Goal: Task Accomplishment & Management: Manage account settings

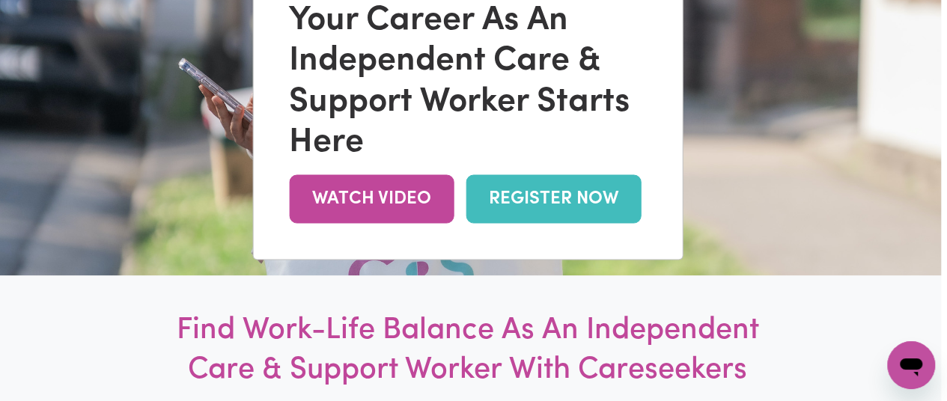
scroll to position [0, 6]
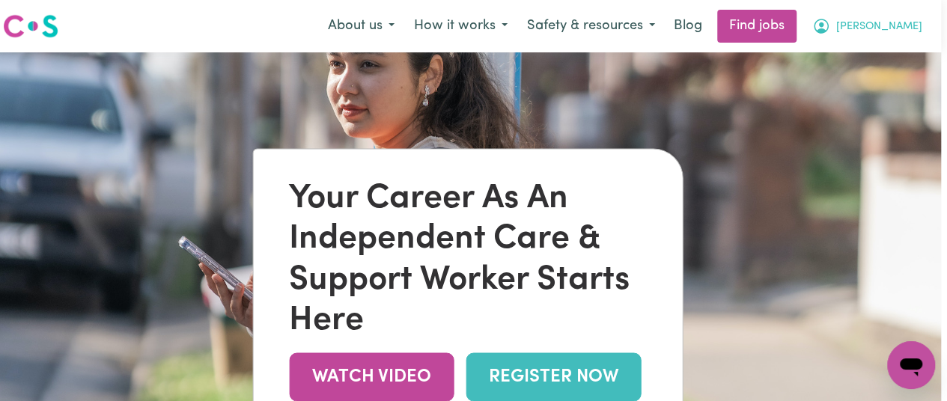
click at [895, 26] on span "[PERSON_NAME]" at bounding box center [879, 27] width 86 height 16
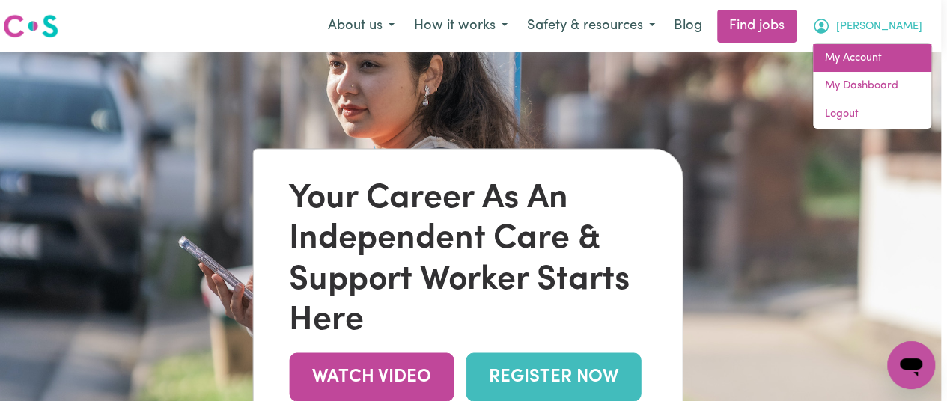
click at [877, 64] on link "My Account" at bounding box center [872, 58] width 118 height 28
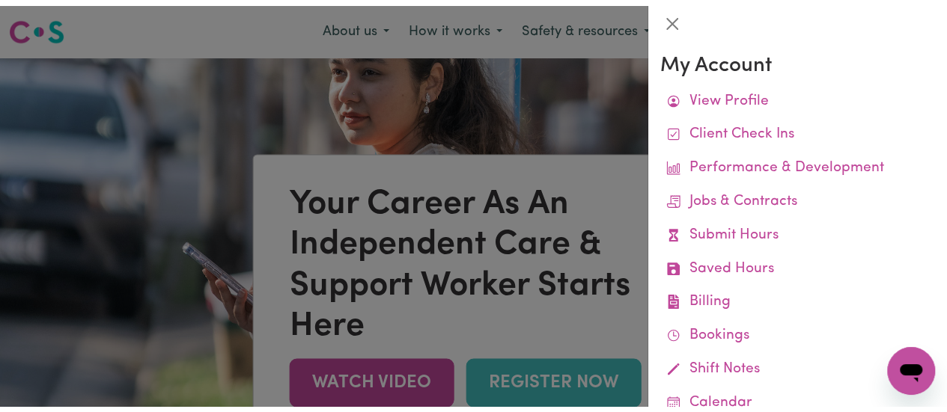
scroll to position [0, 0]
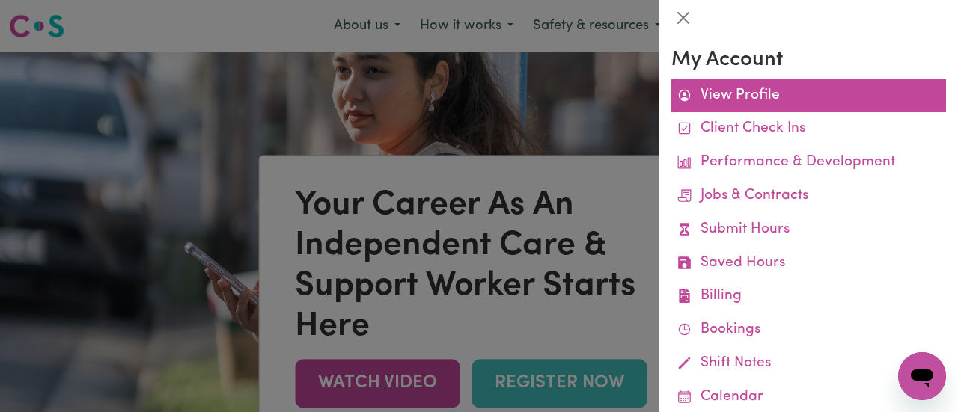
click at [728, 100] on link "View Profile" at bounding box center [808, 96] width 275 height 34
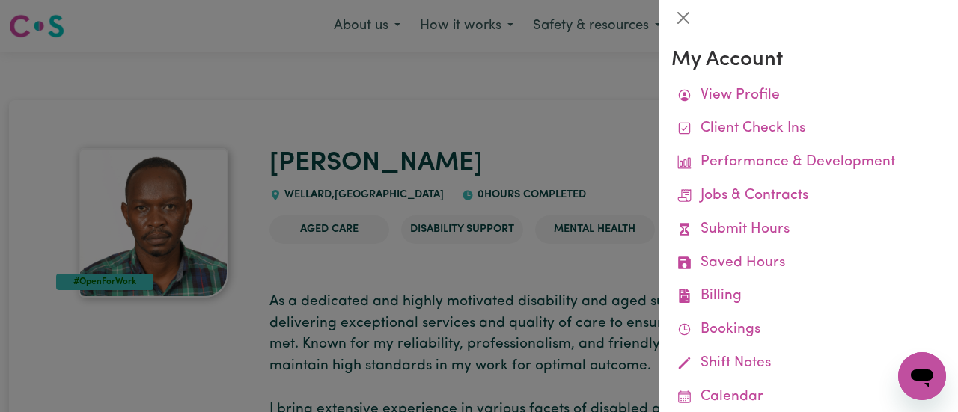
click at [518, 101] on div at bounding box center [479, 206] width 958 height 412
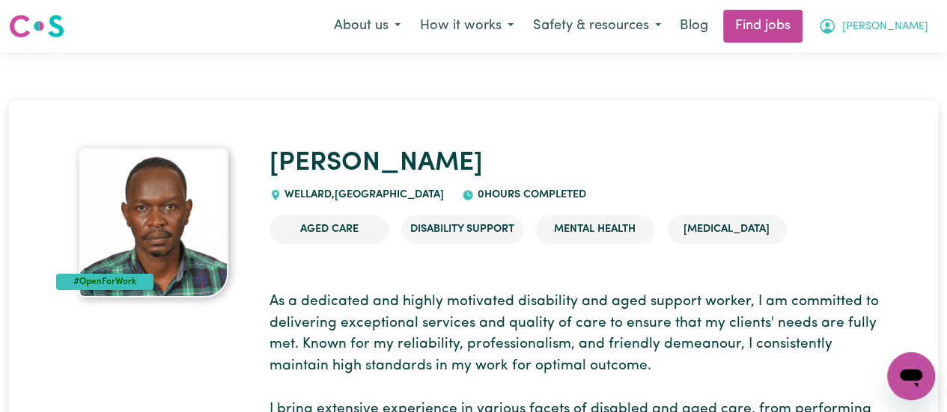
click at [890, 22] on span "[PERSON_NAME]" at bounding box center [885, 27] width 86 height 16
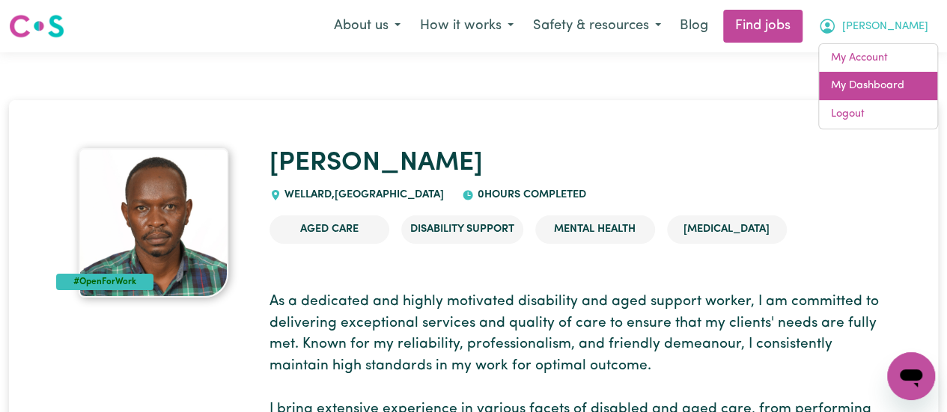
click at [882, 85] on link "My Dashboard" at bounding box center [878, 86] width 118 height 28
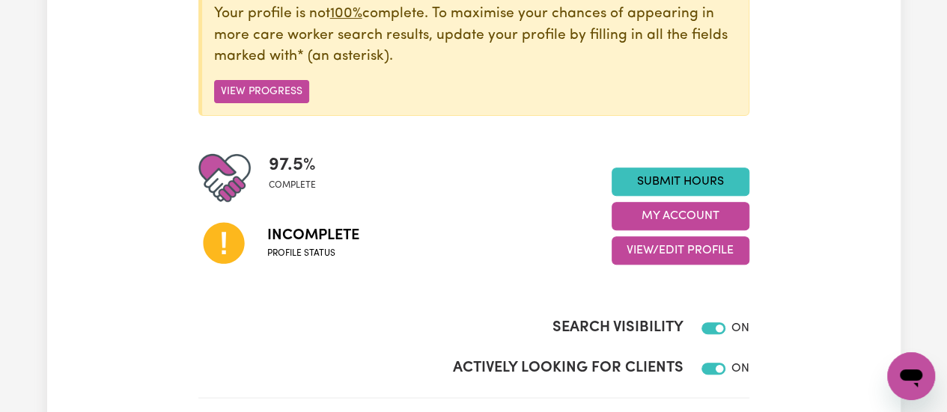
scroll to position [232, 0]
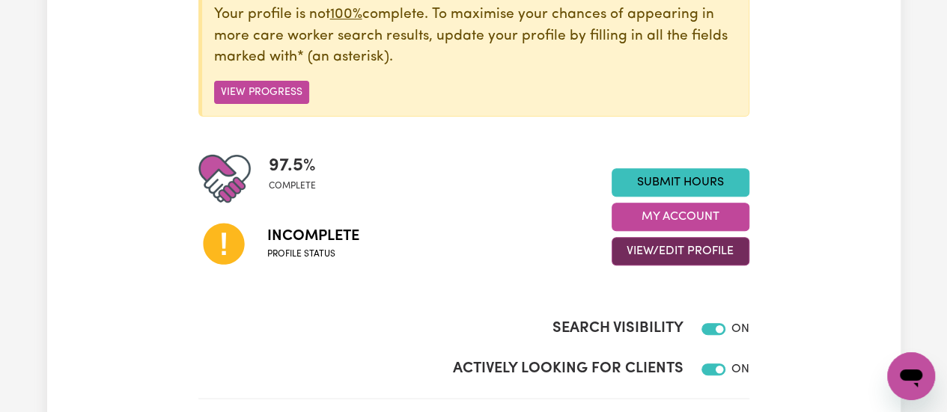
click at [674, 245] on button "View/Edit Profile" at bounding box center [681, 251] width 138 height 28
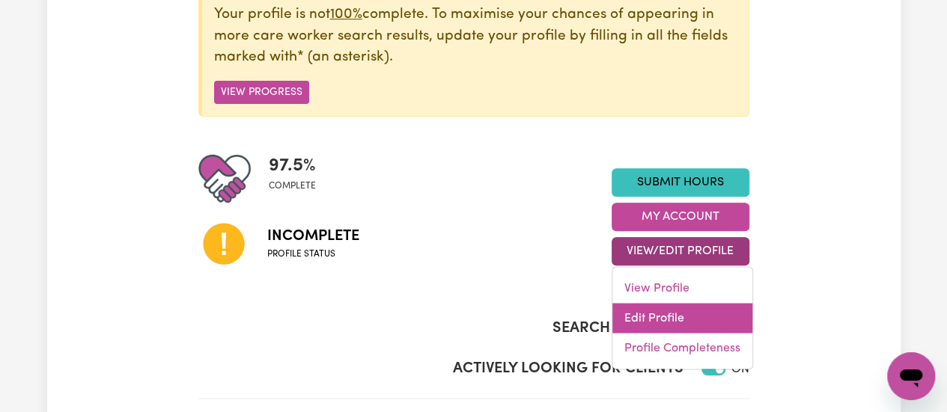
click at [675, 317] on link "Edit Profile" at bounding box center [682, 319] width 140 height 30
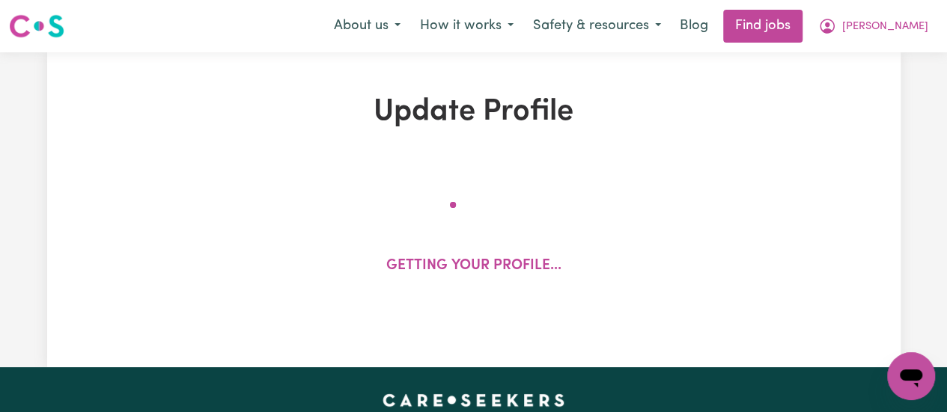
select select "[DEMOGRAPHIC_DATA]"
select select "Student Visa"
select select "Studying a healthcare related degree or qualification"
select select "45"
select select "65"
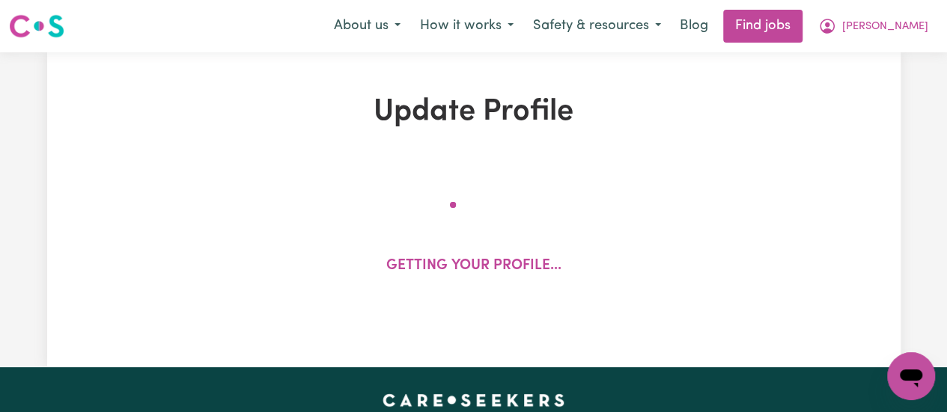
select select "65"
select select "85"
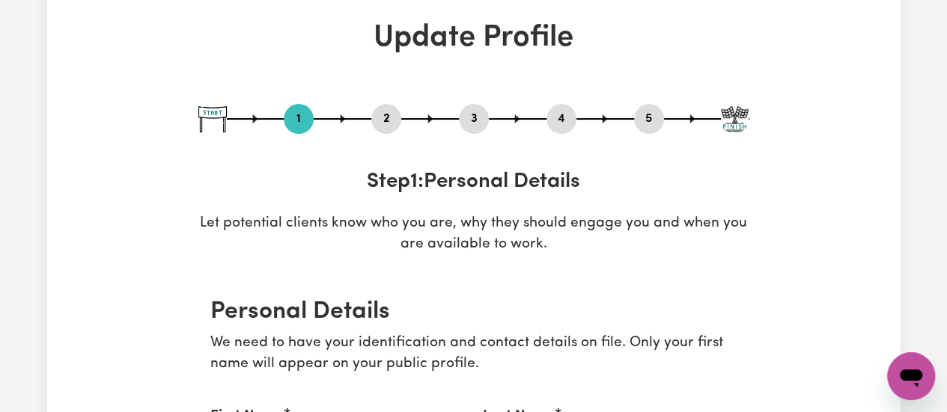
scroll to position [75, 0]
click at [371, 122] on button "2" at bounding box center [386, 118] width 30 height 19
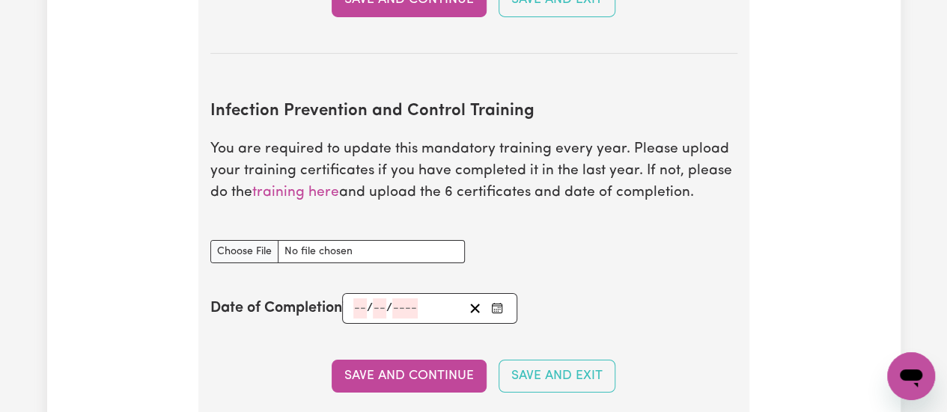
scroll to position [2480, 0]
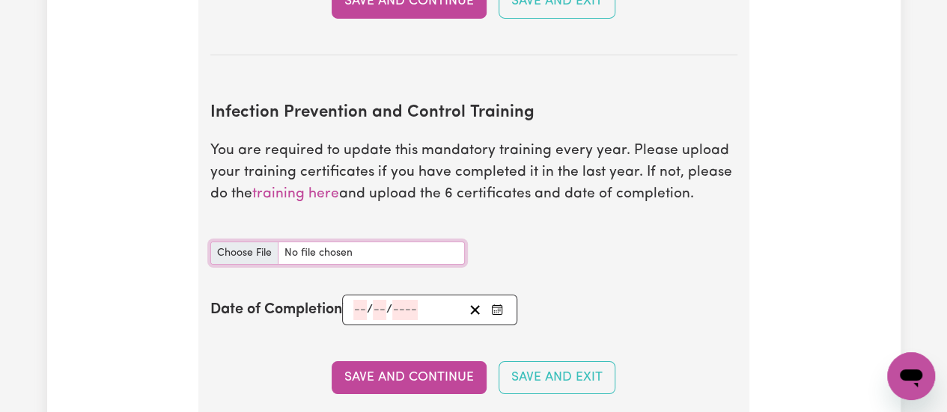
click at [261, 246] on input "Infection Prevention and Control Training document" at bounding box center [337, 253] width 255 height 23
type input "C:\fakepath\chain of infection certificate.pdf"
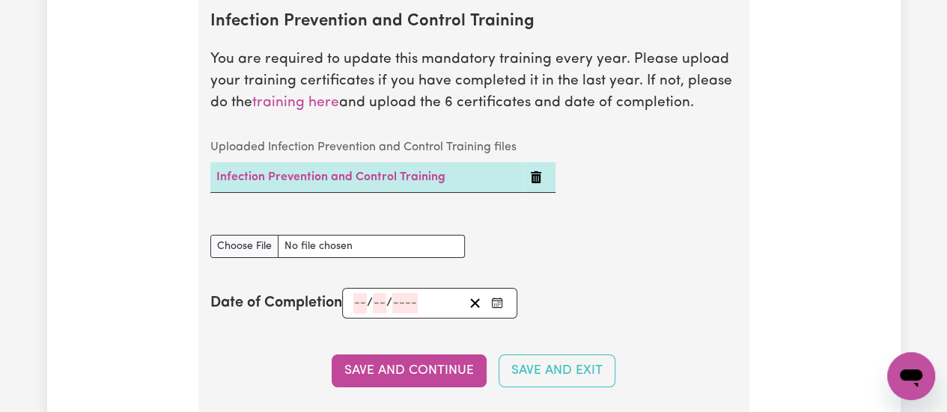
scroll to position [2572, 0]
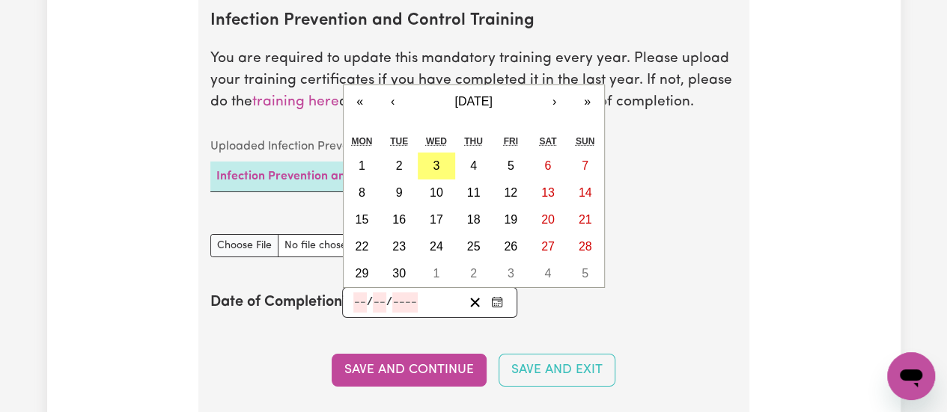
click at [363, 303] on input "number" at bounding box center [359, 303] width 13 height 20
click at [442, 169] on button "3" at bounding box center [436, 166] width 37 height 27
type input "[DATE]"
type input "3"
type input "9"
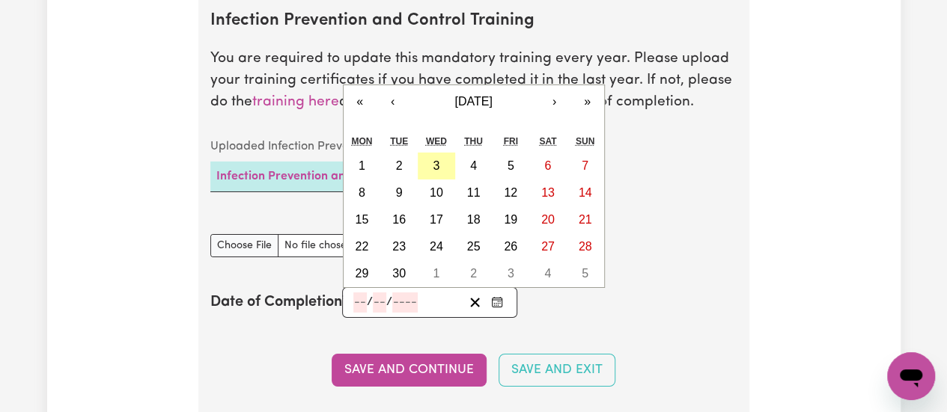
type input "2025"
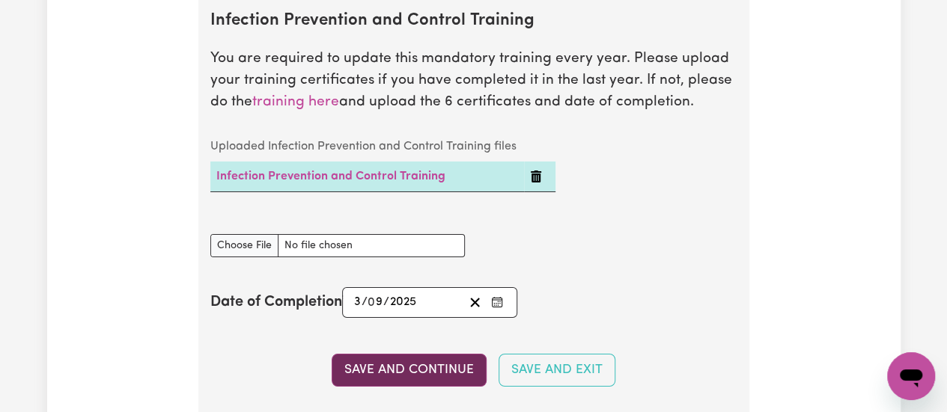
click at [415, 380] on button "Save and Continue" at bounding box center [409, 370] width 155 height 33
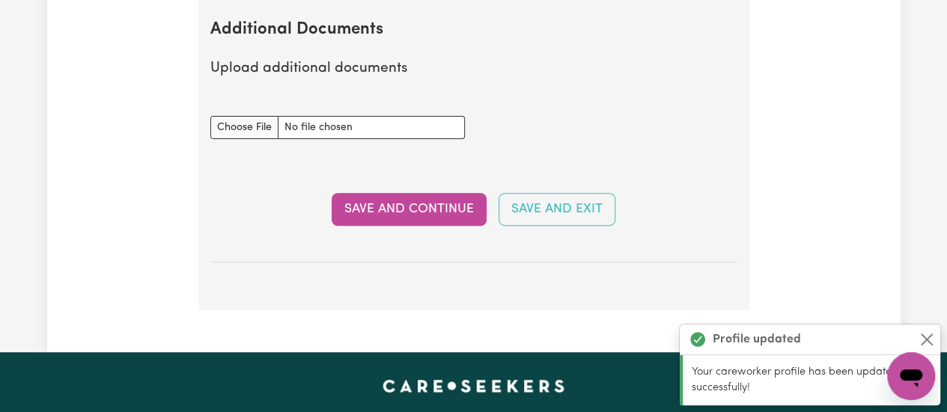
scroll to position [3029, 0]
